Goal: Transaction & Acquisition: Purchase product/service

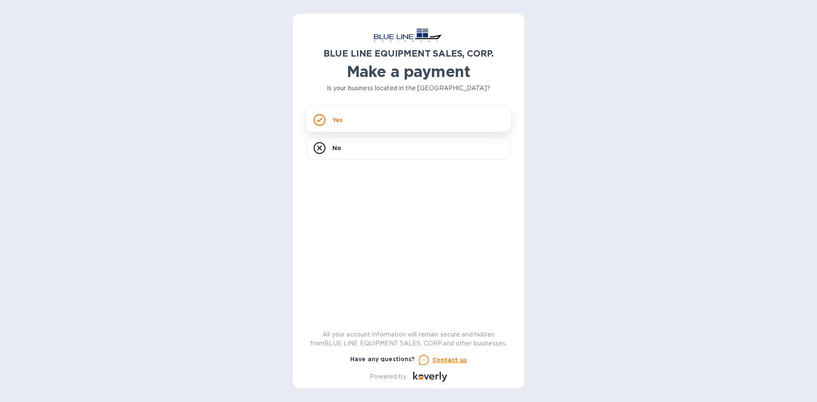
click at [335, 119] on p "Yes" at bounding box center [337, 120] width 10 height 9
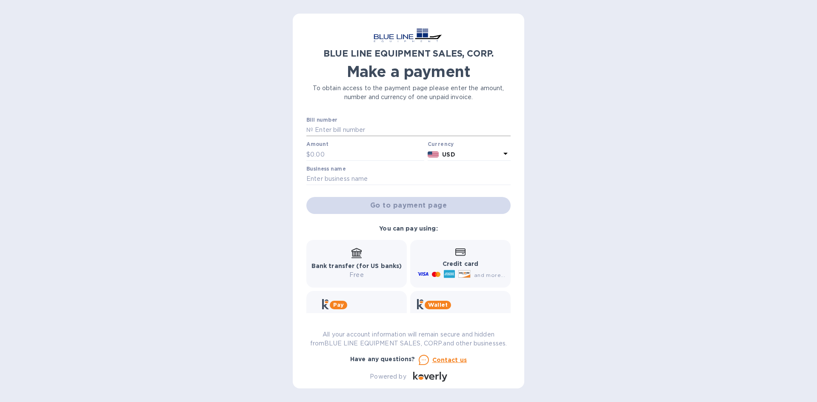
click at [313, 131] on input "text" at bounding box center [411, 130] width 197 height 13
paste input "I43250933082"
type input "I43250933082"
click at [310, 150] on div "$" at bounding box center [365, 154] width 118 height 13
type input "650"
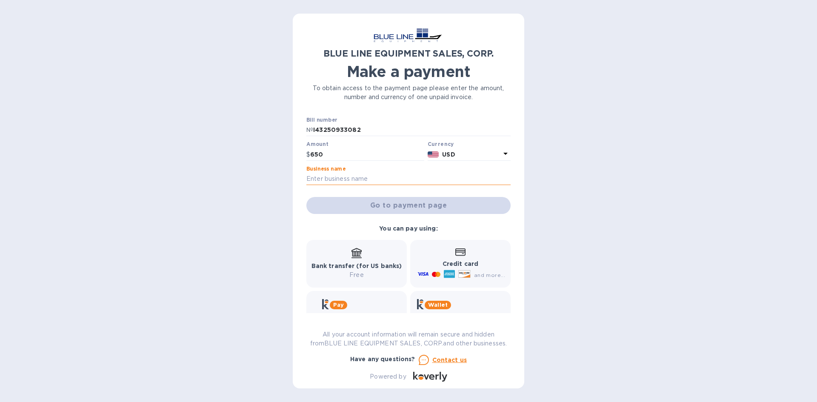
click at [311, 177] on input "text" at bounding box center [408, 179] width 204 height 13
type input "AC Quality Electric LLC"
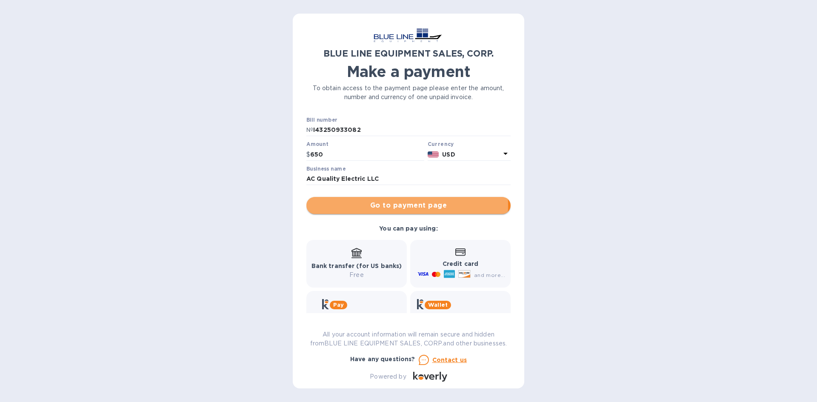
click at [382, 205] on span "Go to payment page" at bounding box center [408, 205] width 191 height 10
